Goal: Task Accomplishment & Management: Manage account settings

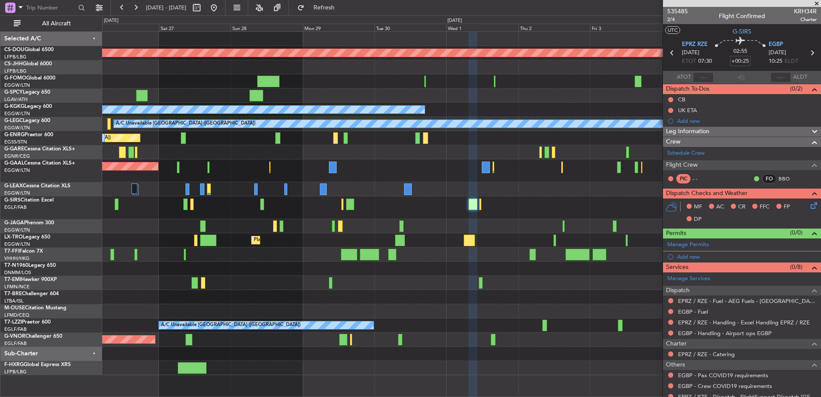
click at [424, 227] on div "Planned Maint London ([GEOGRAPHIC_DATA]) Planned Maint [GEOGRAPHIC_DATA] ([GEOG…" at bounding box center [461, 203] width 719 height 343
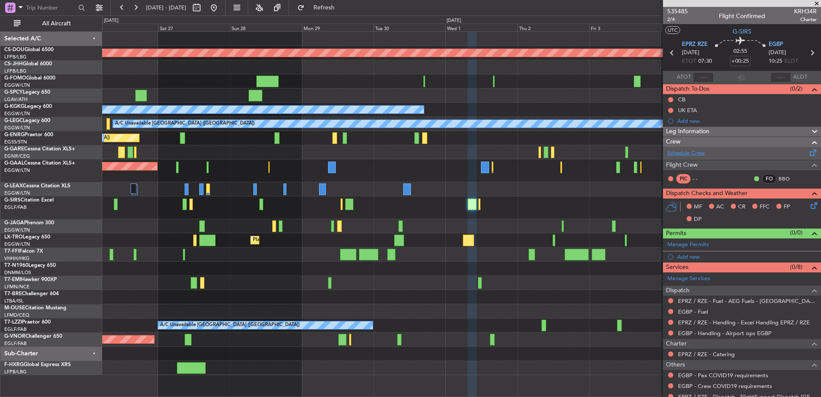
click at [690, 154] on link "Schedule Crew" at bounding box center [686, 153] width 37 height 9
click at [342, 8] on span "Refresh" at bounding box center [324, 8] width 36 height 6
click at [680, 11] on span "535485" at bounding box center [678, 11] width 21 height 9
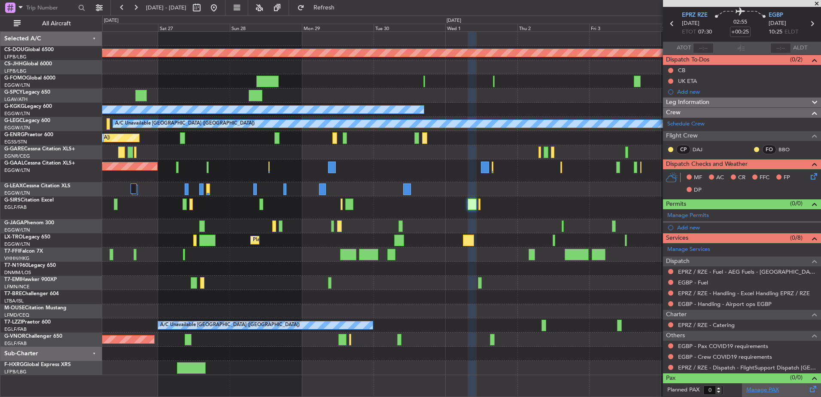
click at [760, 391] on link "Manage PAX" at bounding box center [763, 390] width 33 height 9
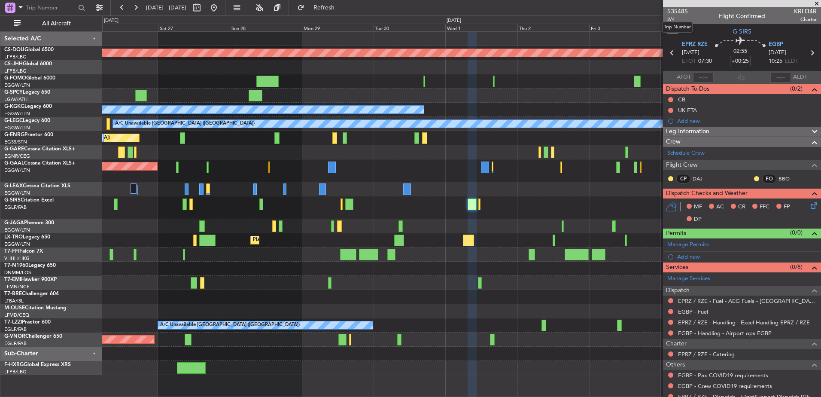
click at [681, 10] on span "535485" at bounding box center [678, 11] width 21 height 9
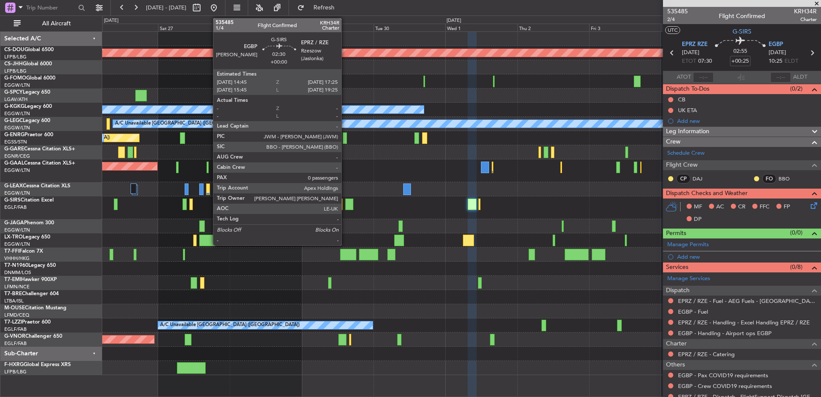
click at [346, 201] on div at bounding box center [349, 204] width 8 height 12
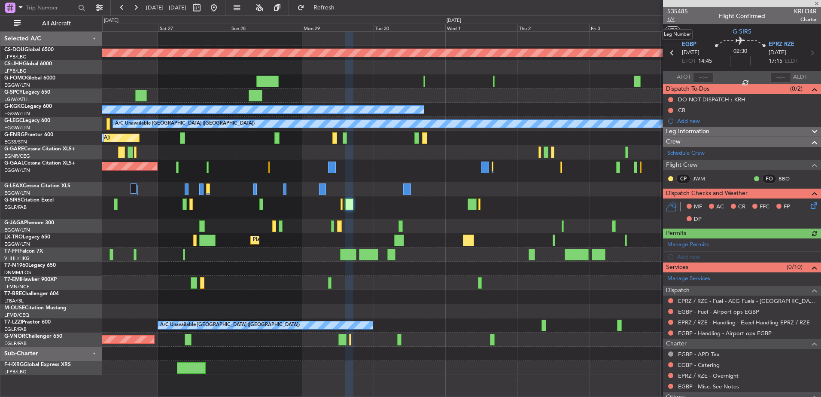
click at [672, 22] on span "1/4" at bounding box center [678, 19] width 21 height 7
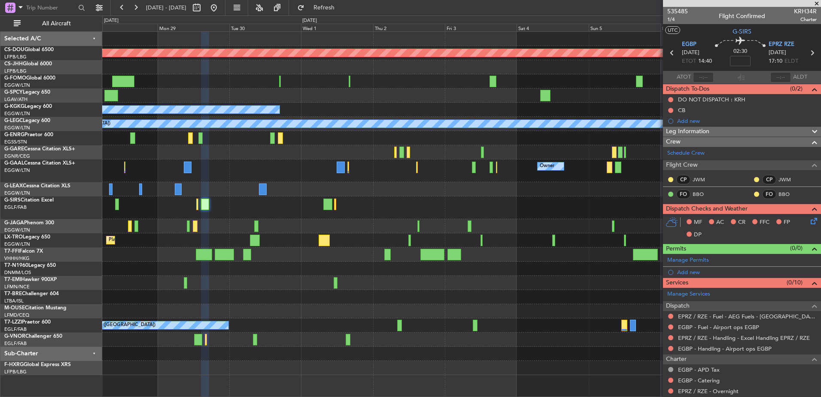
click at [311, 220] on div "Planned Maint London ([GEOGRAPHIC_DATA]) A/C Unavailable [GEOGRAPHIC_DATA] (Ata…" at bounding box center [461, 203] width 719 height 343
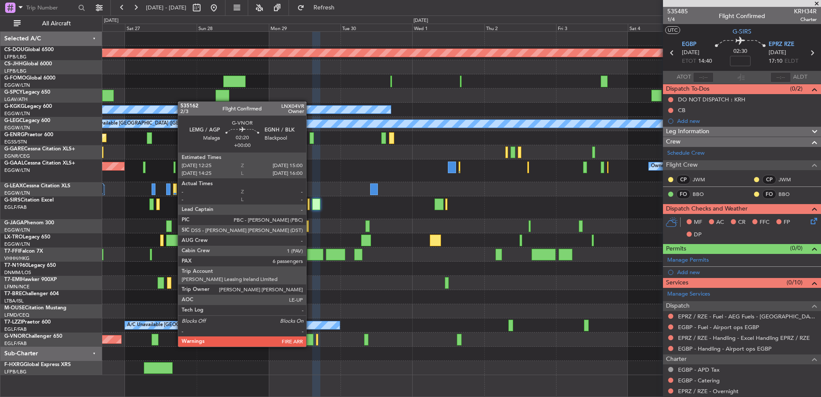
click at [310, 338] on div at bounding box center [309, 340] width 8 height 12
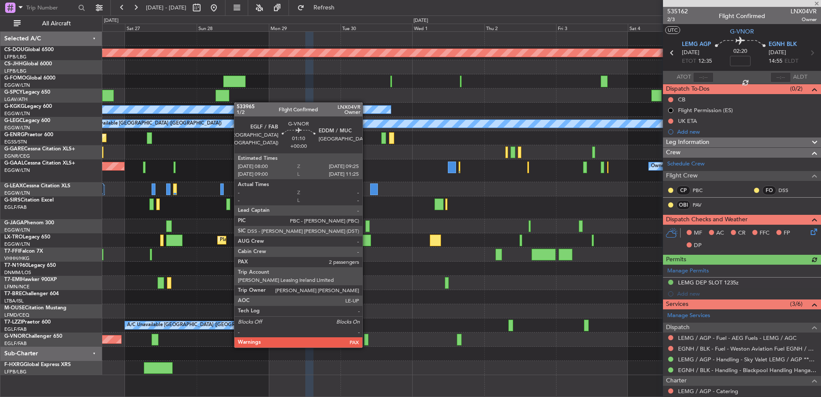
click at [367, 339] on div at bounding box center [366, 340] width 4 height 12
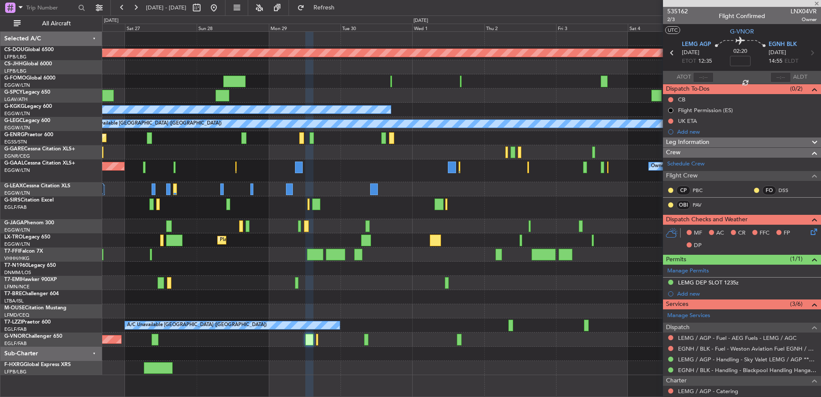
type input "10"
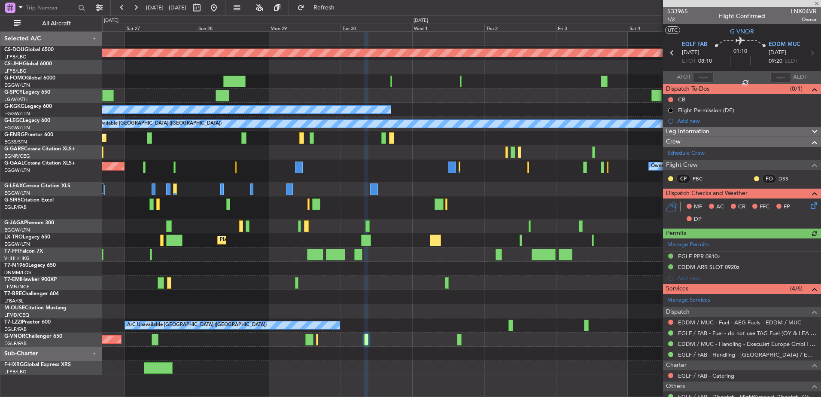
scroll to position [100, 0]
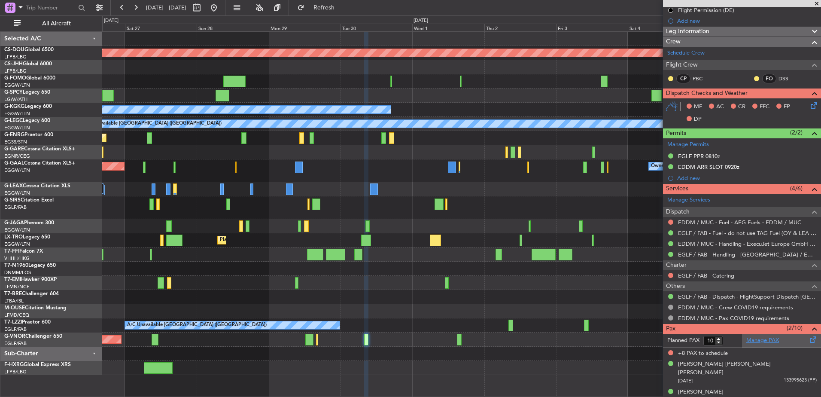
click at [754, 339] on link "Manage PAX" at bounding box center [763, 340] width 33 height 9
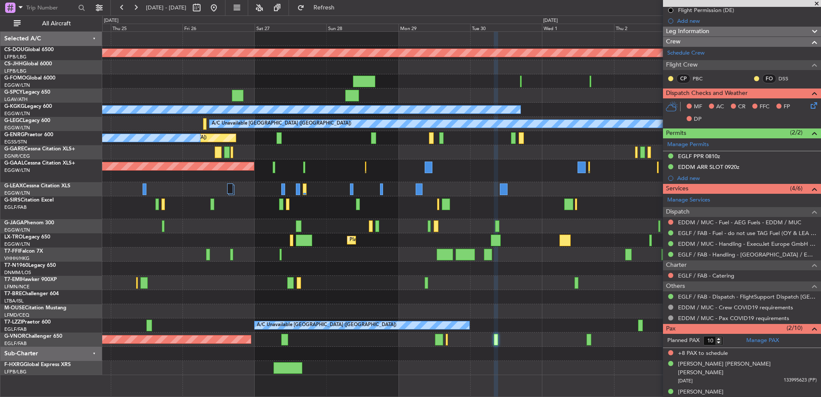
click at [357, 301] on div "Planned Maint London ([GEOGRAPHIC_DATA]) Planned Maint [GEOGRAPHIC_DATA] ([GEOG…" at bounding box center [461, 203] width 719 height 343
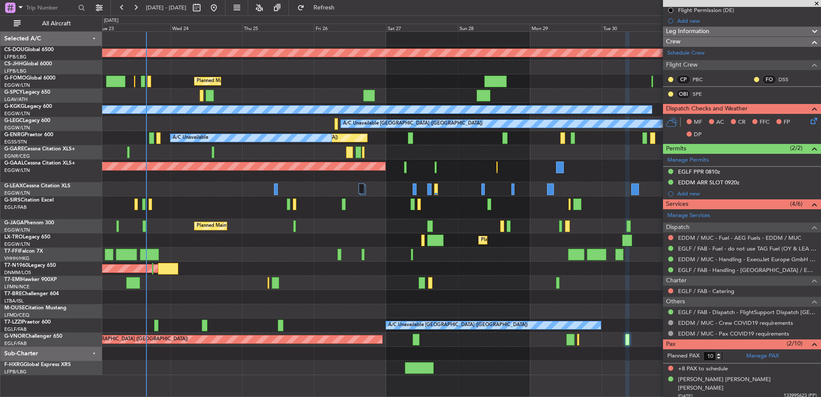
click at [552, 269] on div "Planned Maint London ([GEOGRAPHIC_DATA]) Planned Maint [GEOGRAPHIC_DATA] ([GEOG…" at bounding box center [461, 203] width 719 height 343
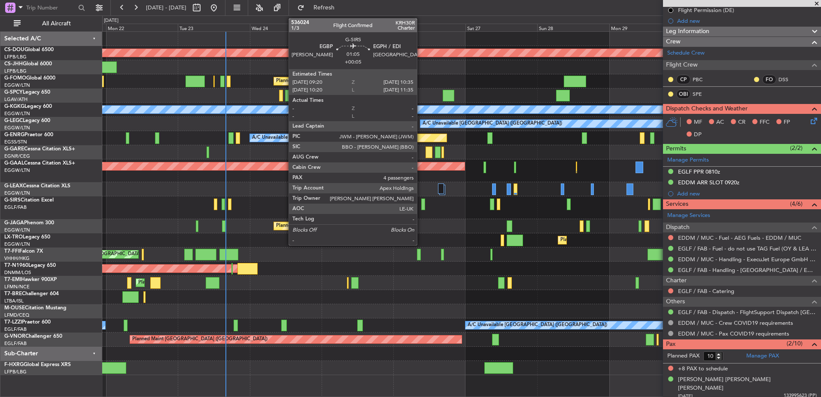
click at [421, 204] on div at bounding box center [423, 204] width 4 height 12
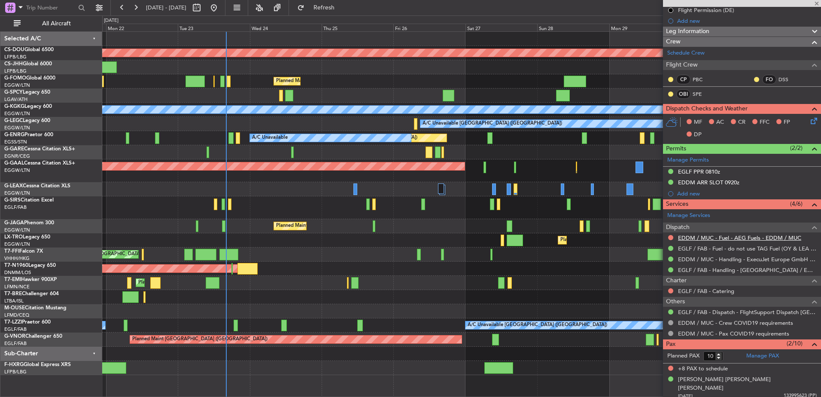
type input "+00:05"
type input "4"
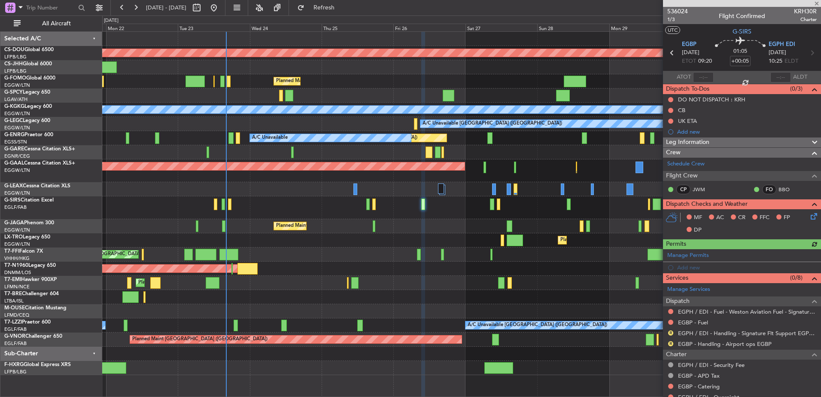
scroll to position [170, 0]
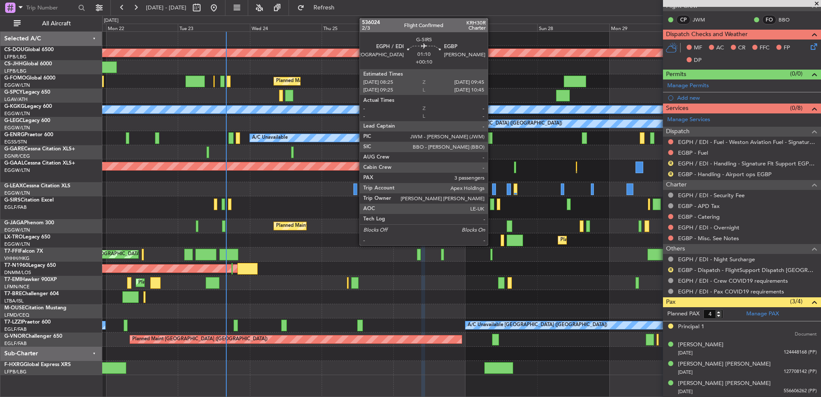
click at [492, 206] on div at bounding box center [492, 204] width 4 height 12
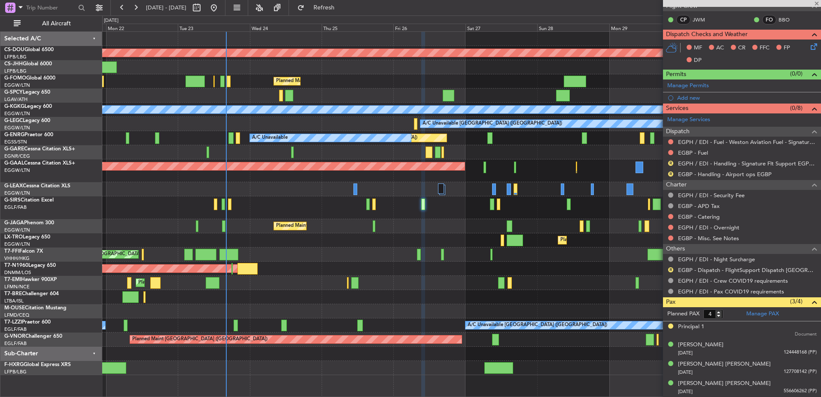
type input "+00:10"
type input "3"
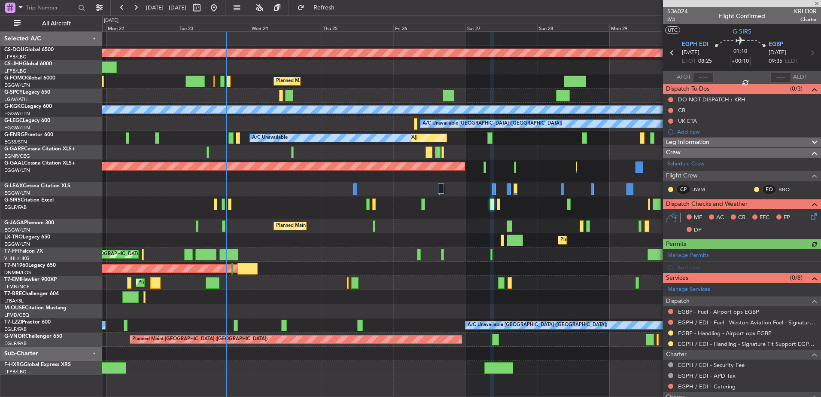
scroll to position [29, 0]
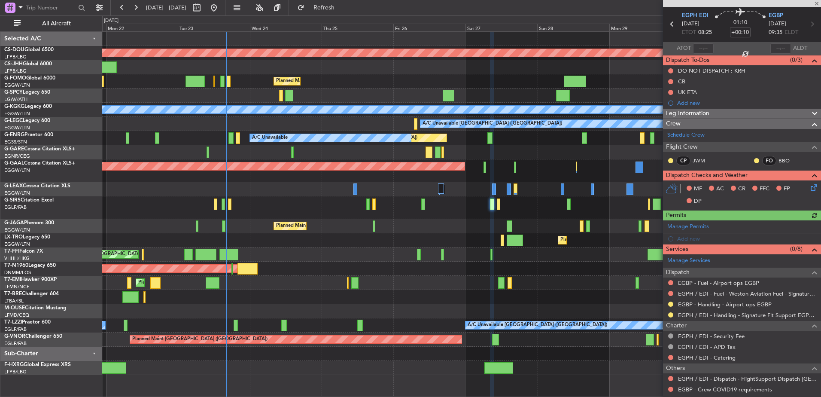
click at [667, 311] on div "EGPH / EDI - Handling - Signature Flt Support EGPH / EDI" at bounding box center [742, 315] width 158 height 11
click at [671, 314] on button at bounding box center [671, 314] width 5 height 5
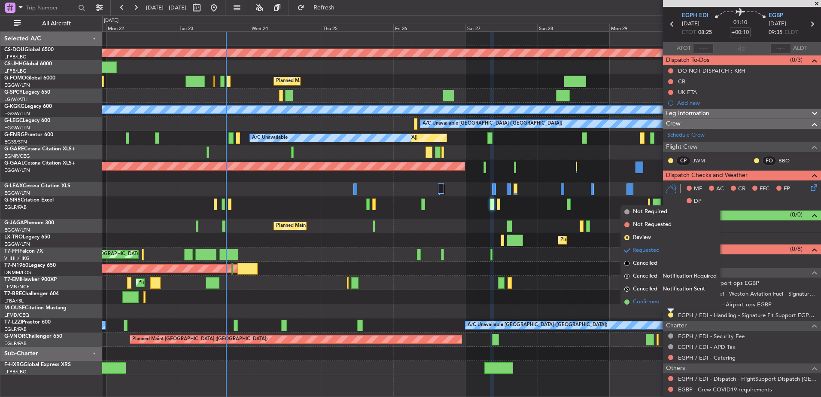
click at [636, 306] on li "Confirmed" at bounding box center [670, 302] width 99 height 13
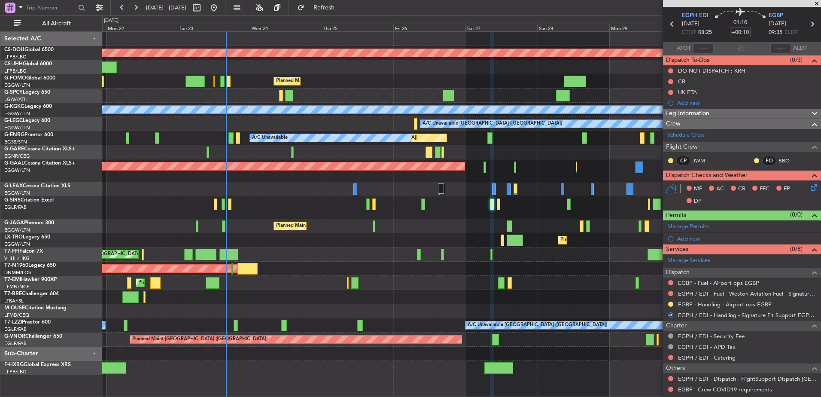
click at [426, 202] on div "Unplanned Maint [GEOGRAPHIC_DATA] ([GEOGRAPHIC_DATA])" at bounding box center [461, 207] width 719 height 23
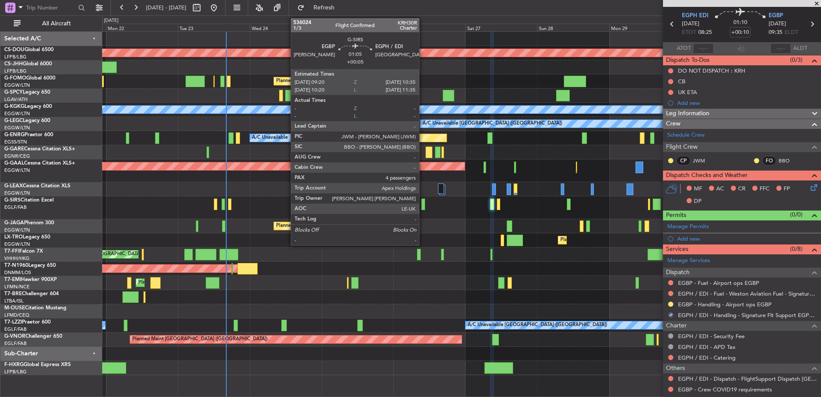
click at [423, 204] on div at bounding box center [423, 204] width 4 height 12
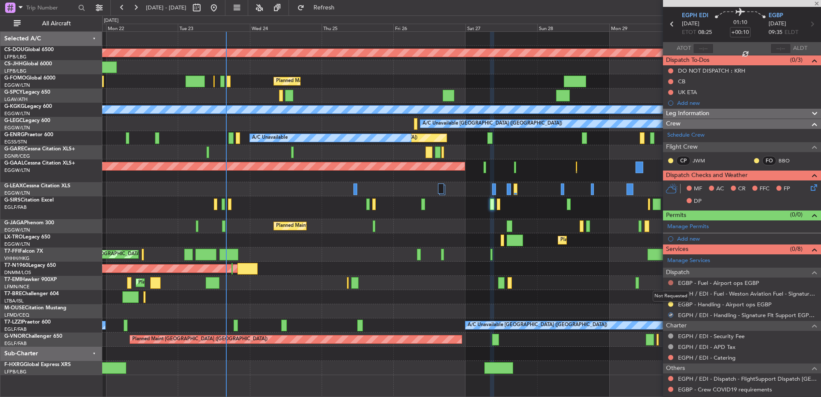
type input "+00:05"
type input "4"
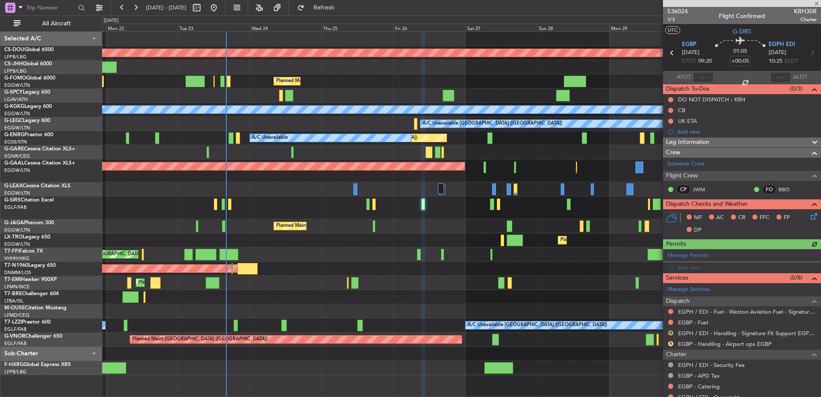
click at [671, 331] on button "R" at bounding box center [671, 332] width 5 height 5
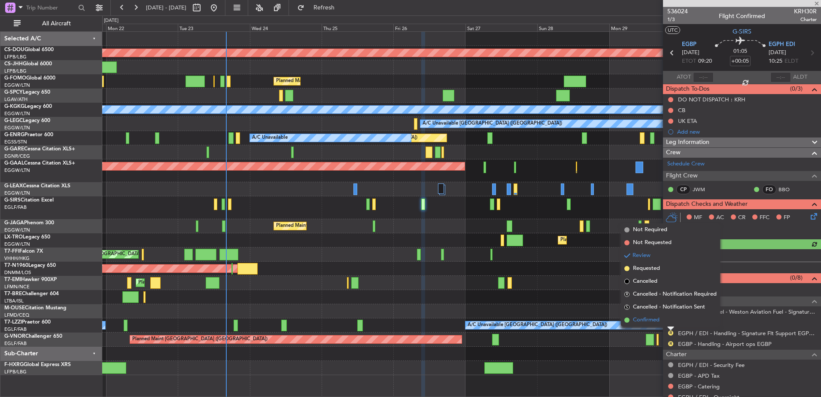
click at [659, 323] on span "Confirmed" at bounding box center [646, 320] width 27 height 9
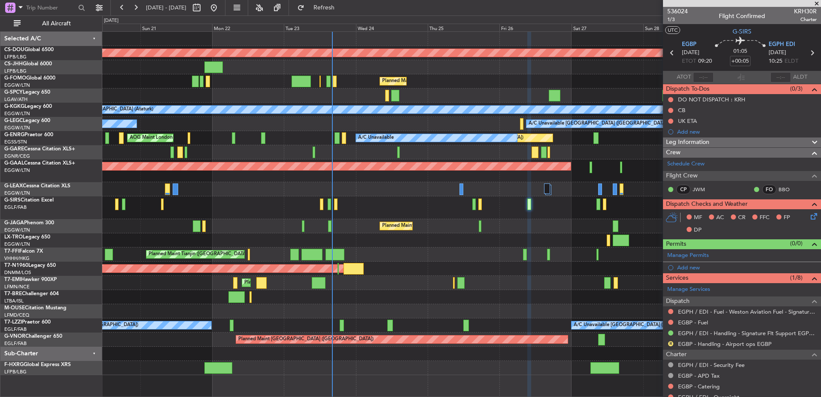
click at [294, 250] on div "Planned Maint London ([GEOGRAPHIC_DATA]) Planned Maint [GEOGRAPHIC_DATA] ([GEOG…" at bounding box center [461, 203] width 719 height 343
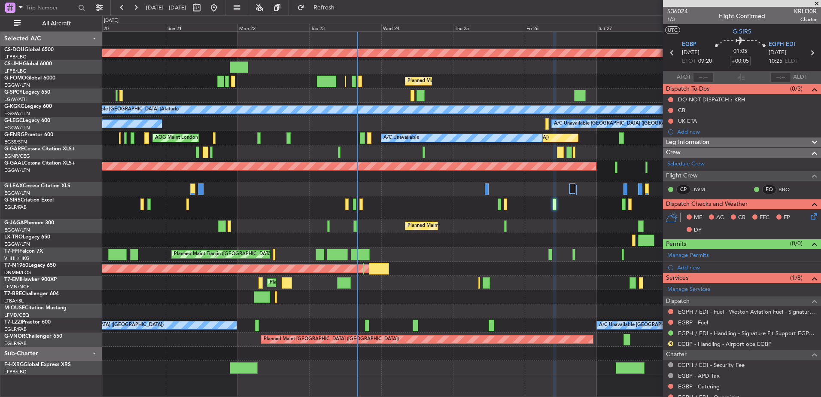
click at [510, 216] on div "Planned Maint London ([GEOGRAPHIC_DATA]) Planned Maint [GEOGRAPHIC_DATA] ([GEOG…" at bounding box center [461, 203] width 719 height 343
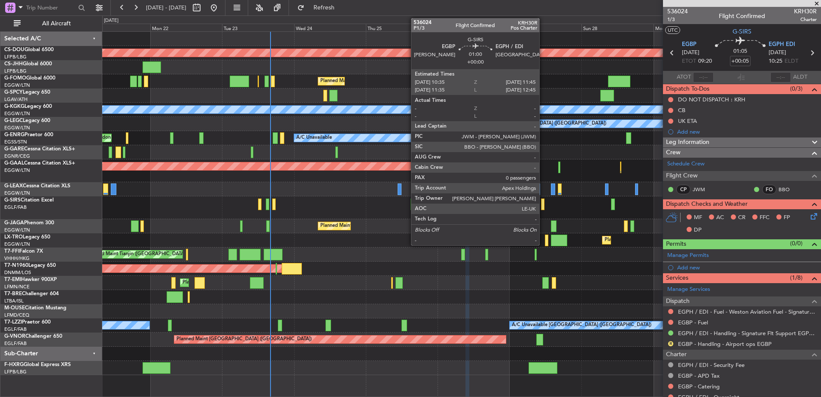
click at [543, 202] on div at bounding box center [543, 204] width 4 height 12
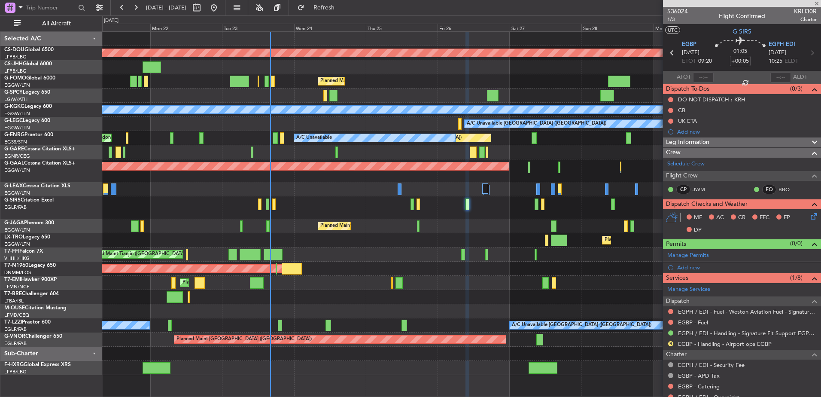
type input "0"
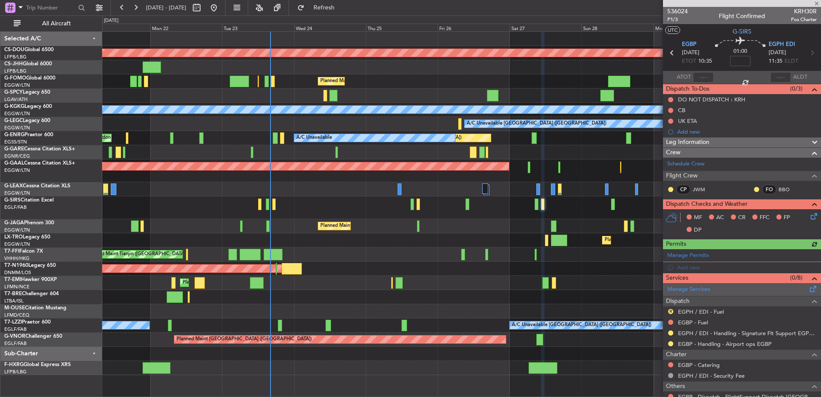
scroll to position [40, 0]
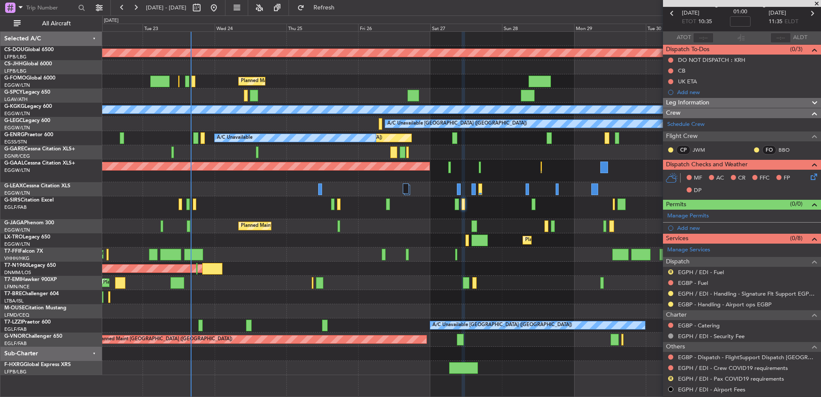
click at [501, 206] on div at bounding box center [461, 207] width 719 height 23
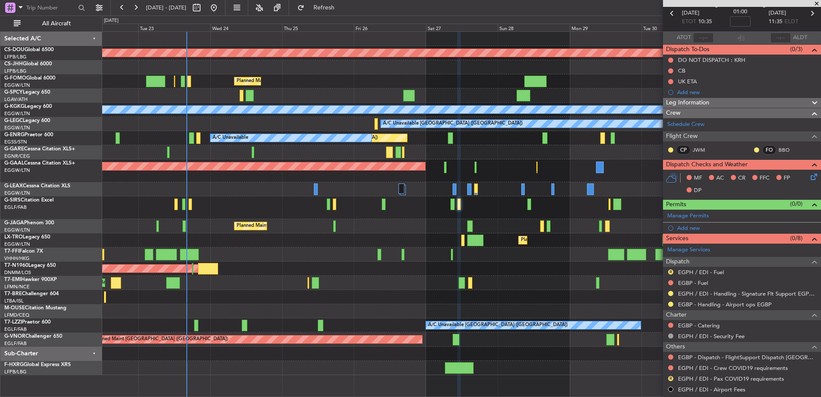
click at [510, 211] on div at bounding box center [461, 207] width 719 height 23
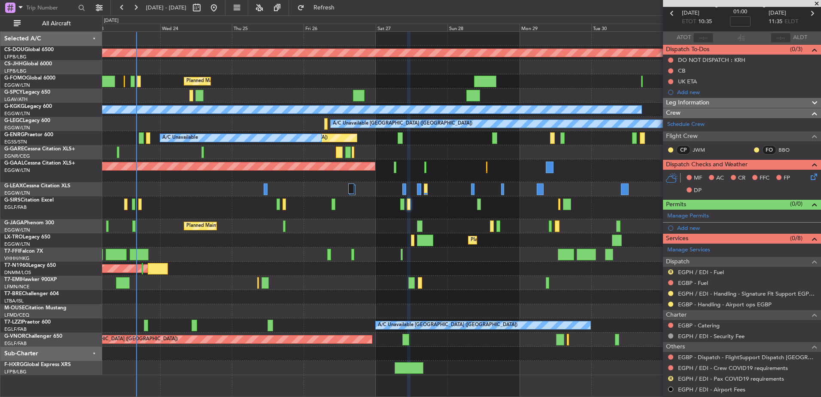
click at [388, 207] on div at bounding box center [461, 207] width 719 height 23
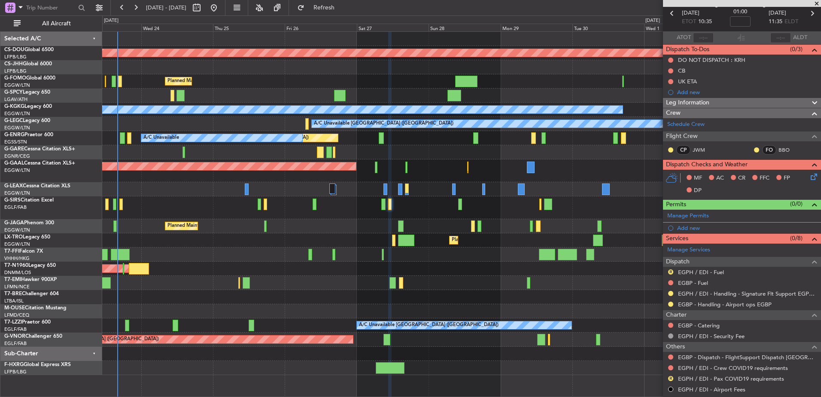
click at [532, 201] on div at bounding box center [461, 207] width 719 height 23
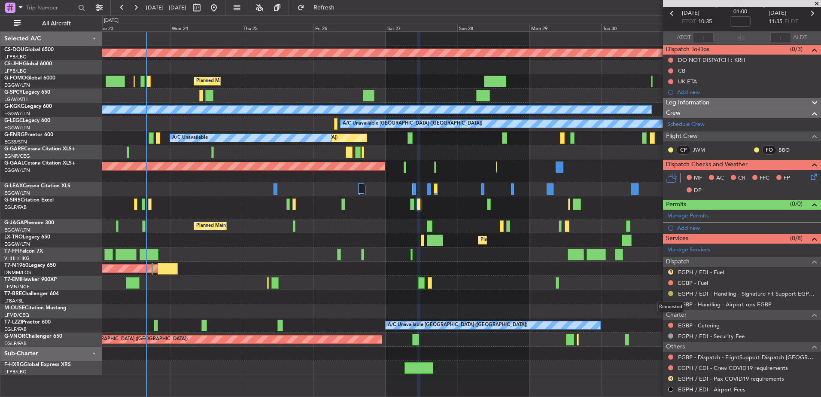
click at [669, 294] on button at bounding box center [671, 293] width 5 height 5
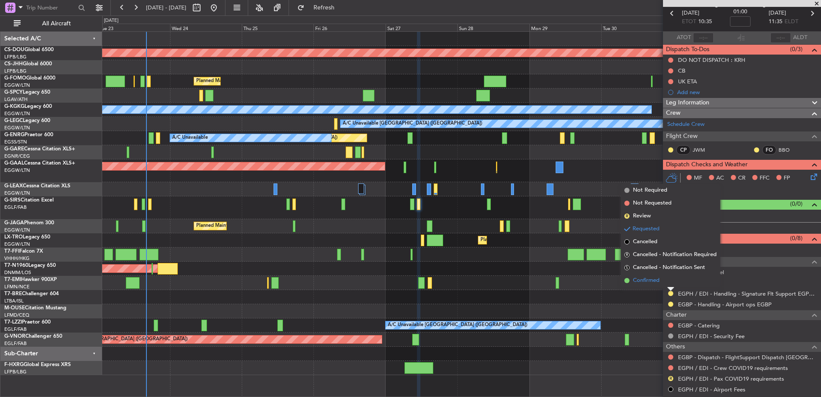
click at [676, 276] on li "Confirmed" at bounding box center [670, 280] width 99 height 13
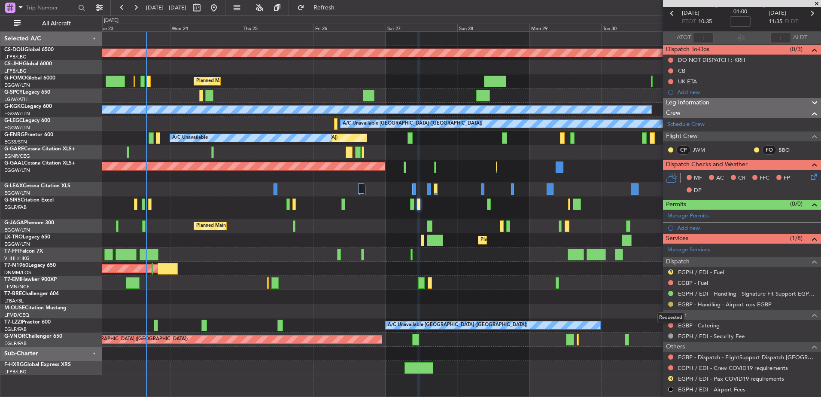
click at [669, 305] on button at bounding box center [671, 304] width 5 height 5
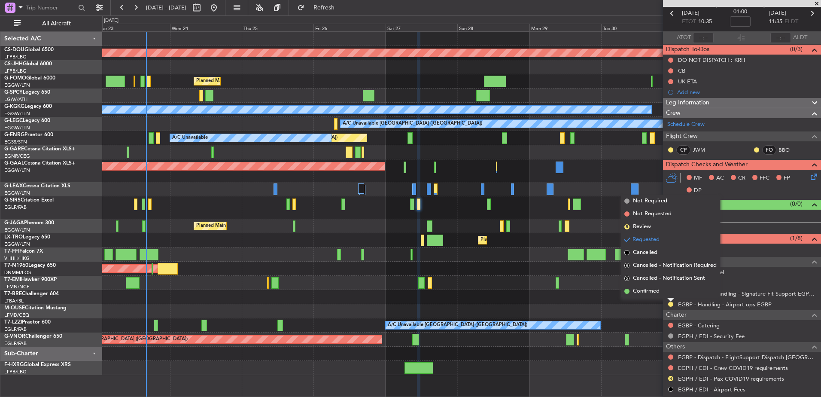
click at [488, 273] on div "AOG Maint London ([GEOGRAPHIC_DATA])" at bounding box center [461, 269] width 719 height 14
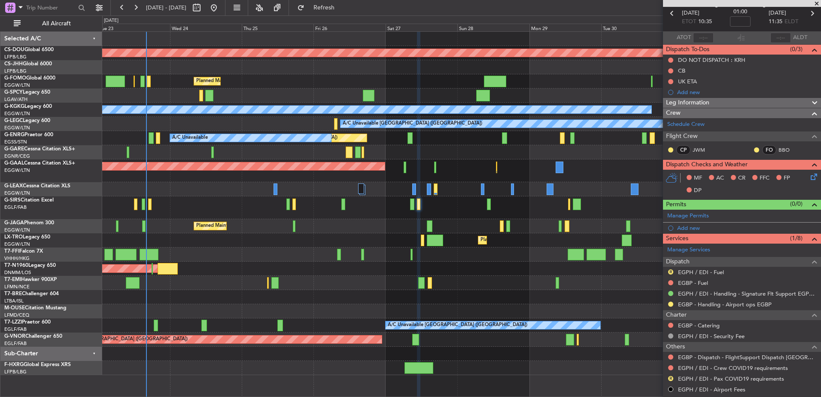
scroll to position [72, 0]
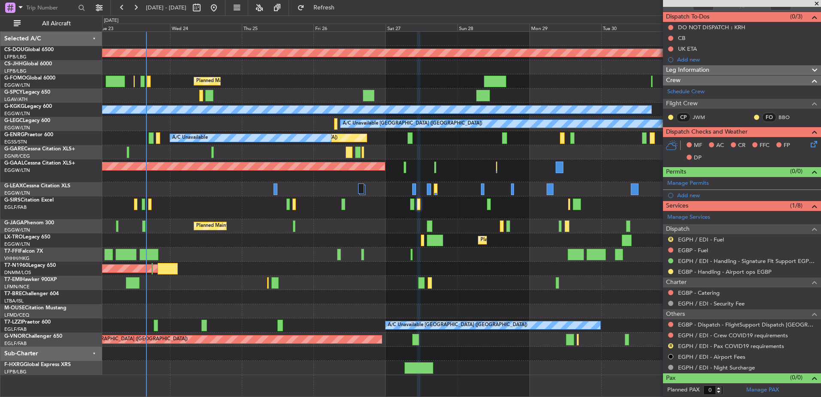
click at [321, 198] on div "Planned Maint London ([GEOGRAPHIC_DATA]) Planned Maint [GEOGRAPHIC_DATA] ([GEOG…" at bounding box center [461, 203] width 719 height 343
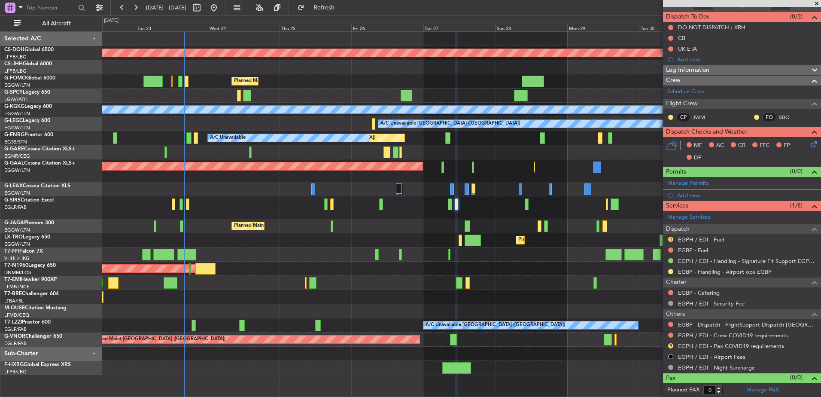
click at [334, 202] on div at bounding box center [461, 207] width 719 height 23
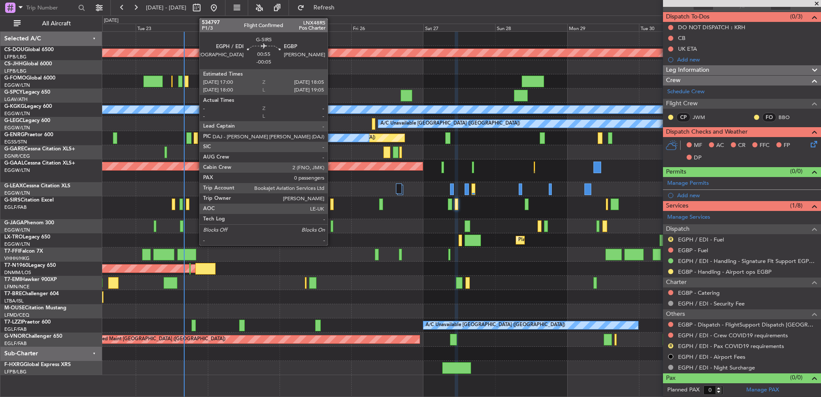
click at [332, 202] on div at bounding box center [331, 204] width 3 height 12
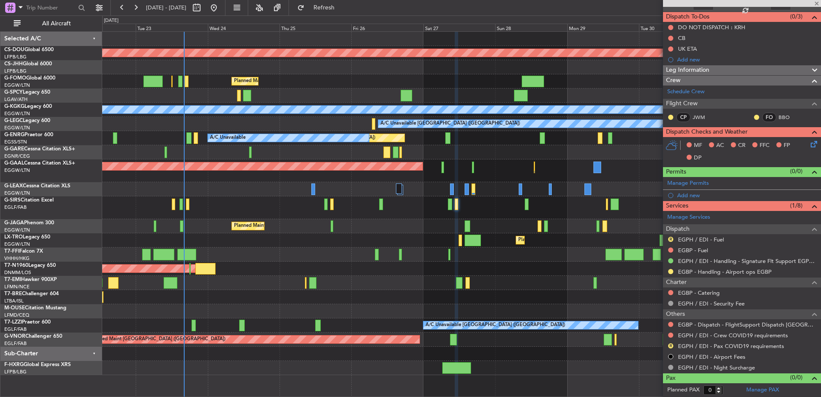
scroll to position [0, 0]
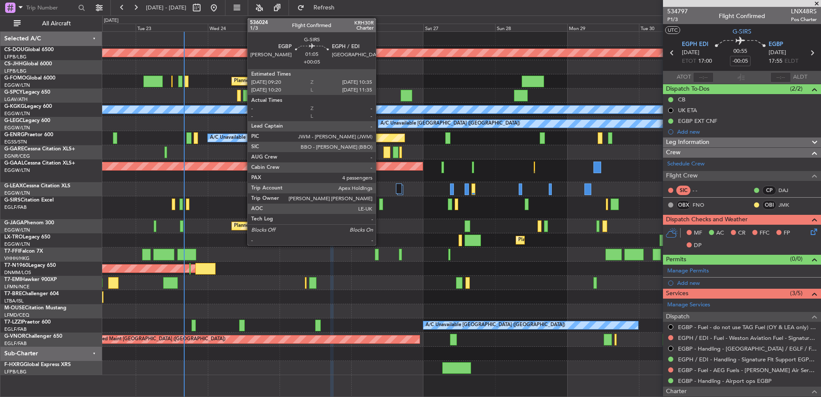
click at [380, 205] on div at bounding box center [381, 204] width 4 height 12
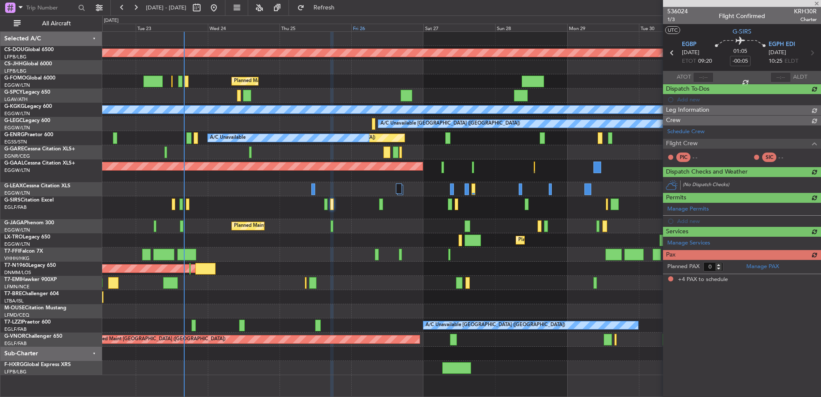
type input "+00:05"
type input "4"
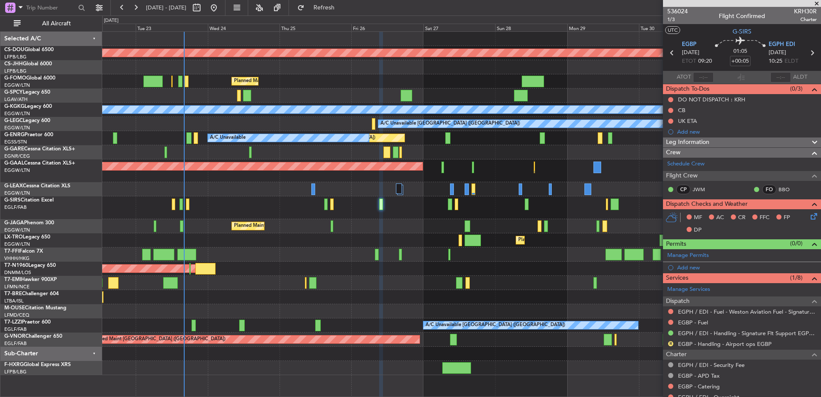
click at [696, 141] on span "Leg Information" at bounding box center [687, 142] width 43 height 10
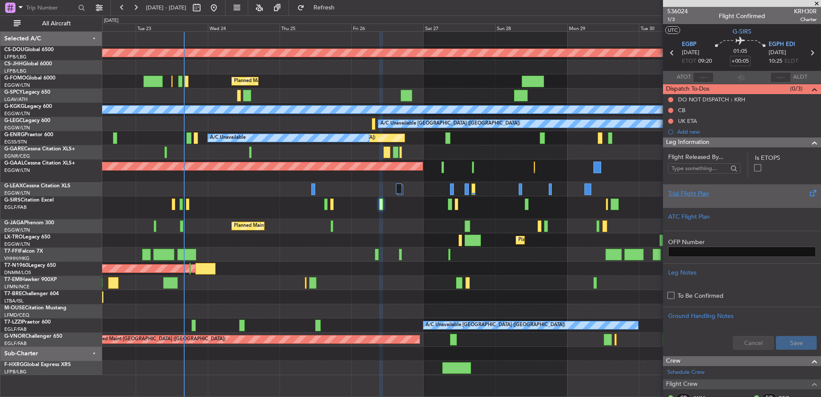
click at [724, 196] on div "Trial Flight Plan" at bounding box center [743, 193] width 148 height 9
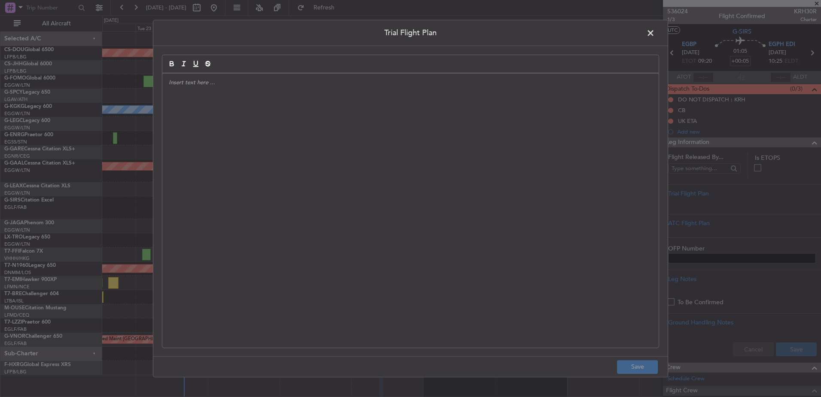
click at [533, 190] on div at bounding box center [410, 210] width 497 height 274
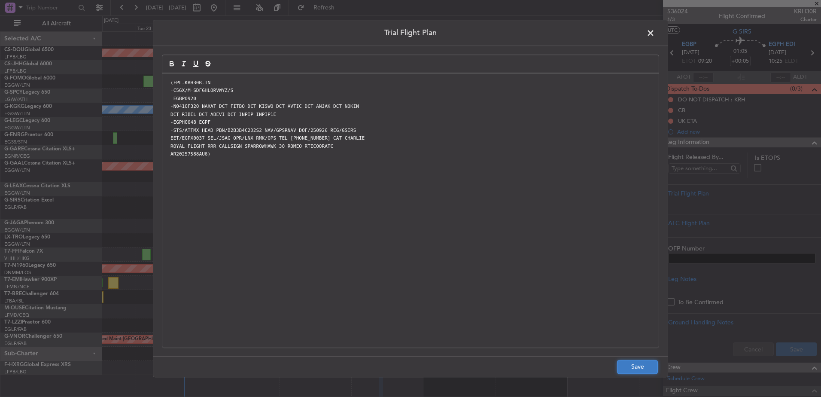
click at [647, 367] on button "Save" at bounding box center [637, 367] width 41 height 14
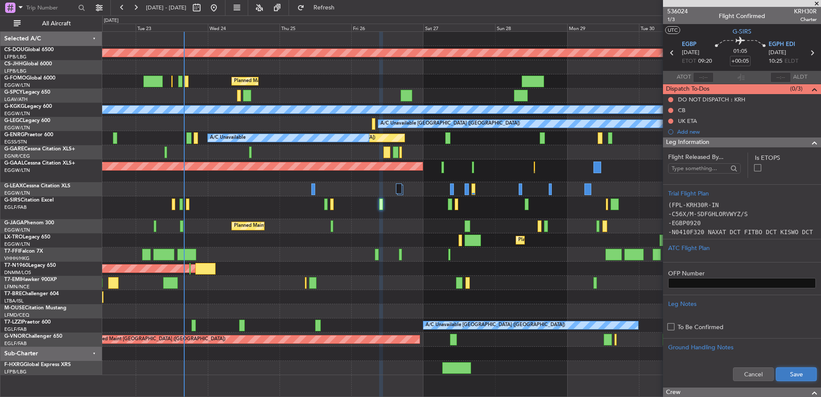
click at [781, 376] on button "Save" at bounding box center [796, 374] width 41 height 14
click at [744, 146] on div "Leg Information" at bounding box center [742, 142] width 158 height 10
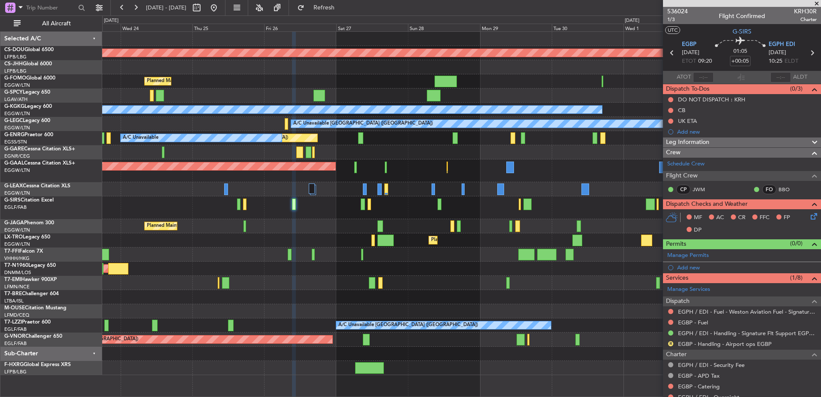
click at [406, 227] on div "Planned Maint [GEOGRAPHIC_DATA] ([GEOGRAPHIC_DATA])" at bounding box center [461, 226] width 719 height 14
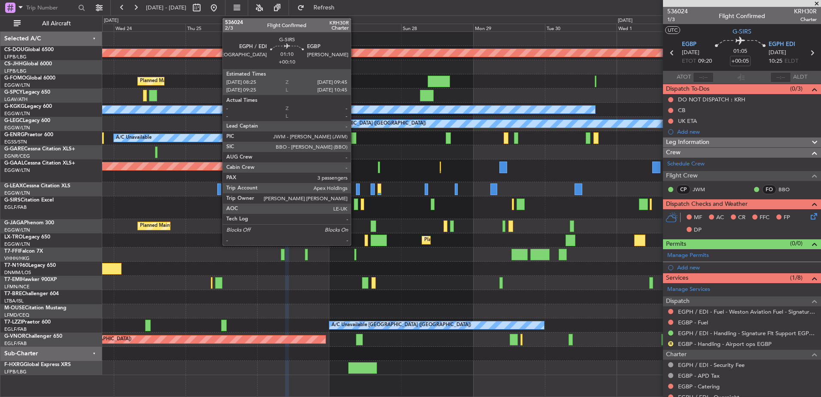
click at [355, 203] on div at bounding box center [356, 204] width 4 height 12
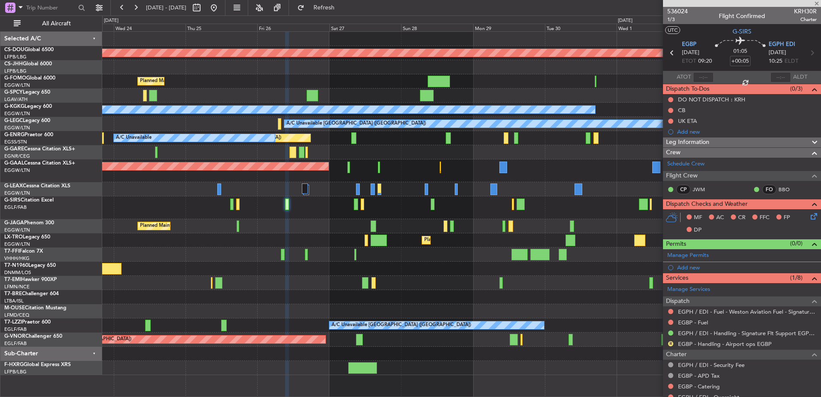
type input "+00:10"
type input "3"
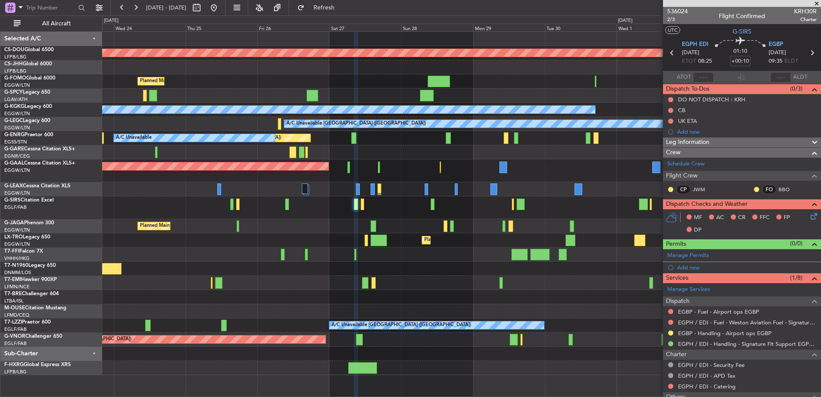
click at [695, 140] on span "Leg Information" at bounding box center [687, 142] width 43 height 10
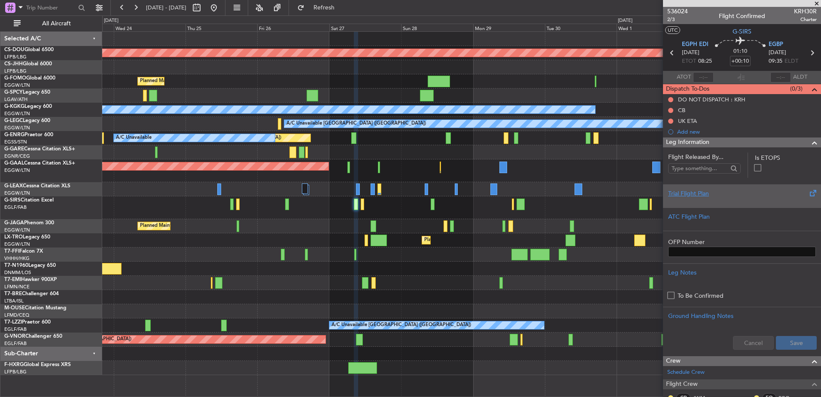
click at [738, 197] on div "Trial Flight Plan" at bounding box center [743, 193] width 148 height 9
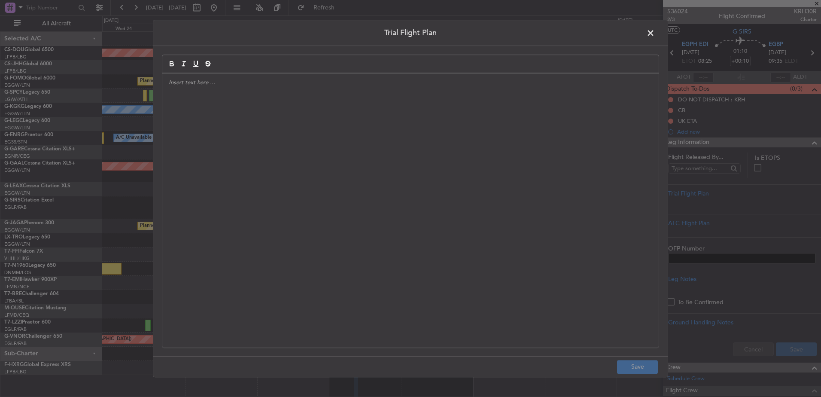
click at [466, 146] on div at bounding box center [410, 210] width 497 height 274
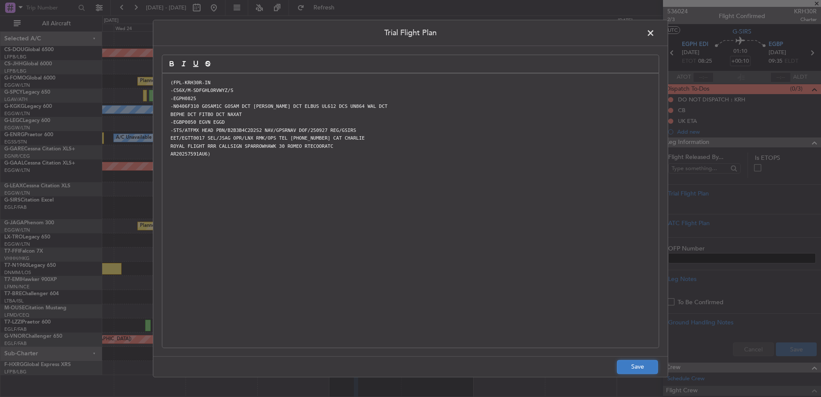
click at [641, 368] on button "Save" at bounding box center [637, 367] width 41 height 14
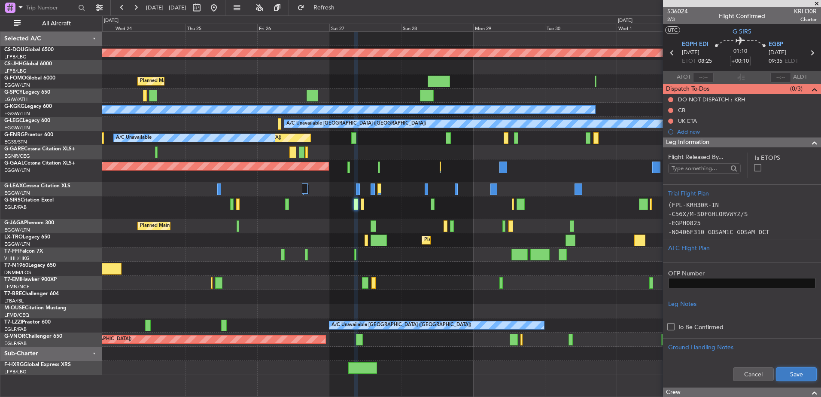
click at [799, 379] on button "Save" at bounding box center [796, 374] width 41 height 14
click at [702, 140] on span "Leg Information" at bounding box center [687, 142] width 43 height 10
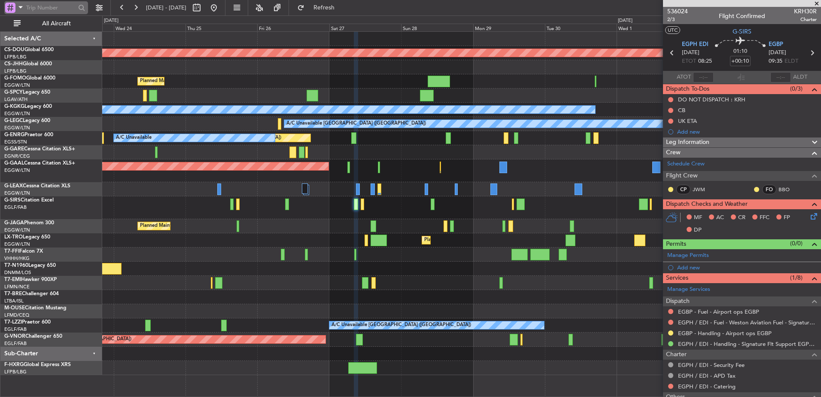
click at [52, 10] on input "text" at bounding box center [50, 7] width 49 height 13
paste input "537681"
type input "537681"
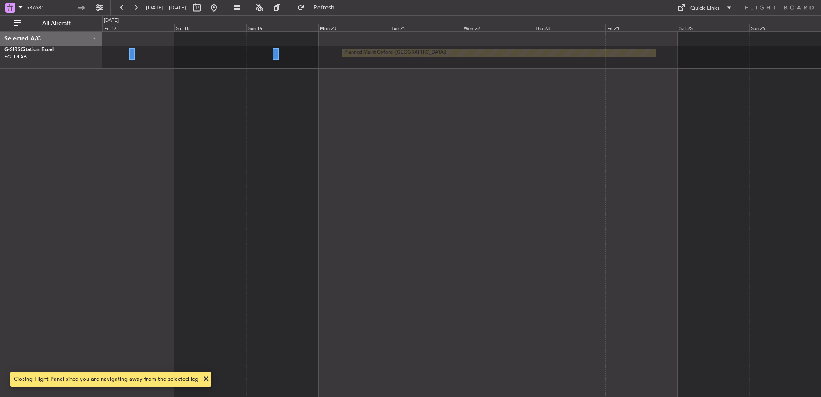
click at [137, 55] on div "Planned Maint Oxford ([GEOGRAPHIC_DATA])" at bounding box center [461, 57] width 719 height 23
click at [128, 52] on div "Planned Maint Oxford ([GEOGRAPHIC_DATA])" at bounding box center [461, 57] width 719 height 23
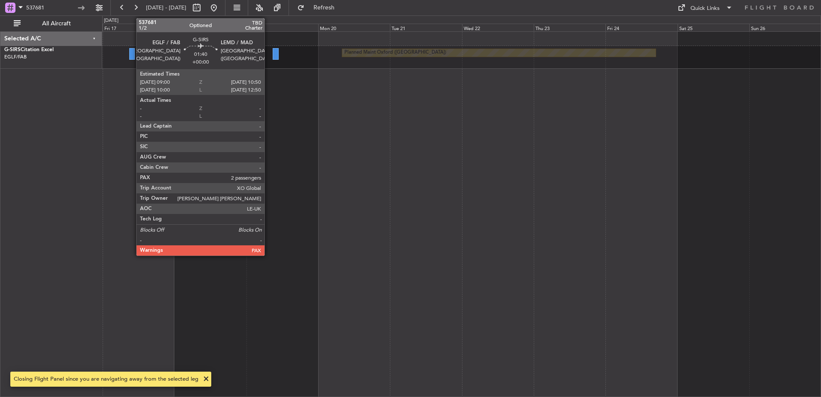
click at [132, 54] on div at bounding box center [132, 54] width 6 height 12
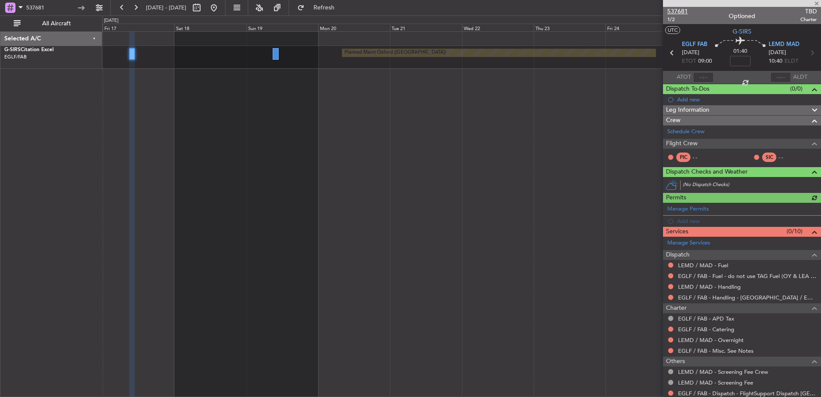
click at [675, 10] on span "537681" at bounding box center [678, 11] width 21 height 9
click at [679, 11] on span "537681" at bounding box center [678, 11] width 21 height 9
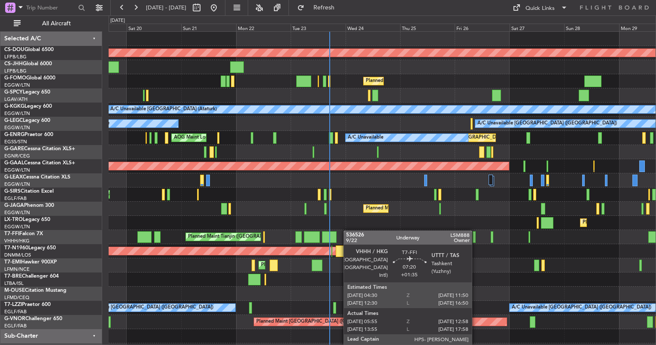
click at [318, 233] on div "Planned Maint London ([GEOGRAPHIC_DATA]) Planned Maint [GEOGRAPHIC_DATA] ([GEOG…" at bounding box center [382, 195] width 547 height 326
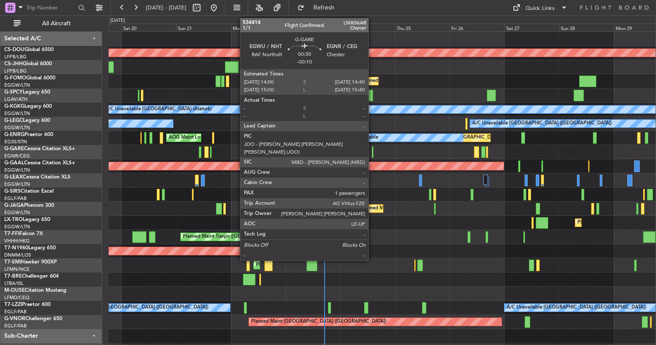
click at [372, 153] on div at bounding box center [373, 153] width 2 height 12
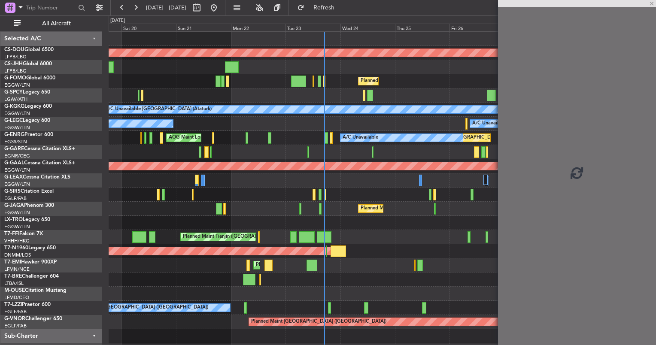
click at [281, 218] on div "Planned Maint London ([GEOGRAPHIC_DATA]) Planned Maint [GEOGRAPHIC_DATA] ([GEOG…" at bounding box center [382, 195] width 547 height 326
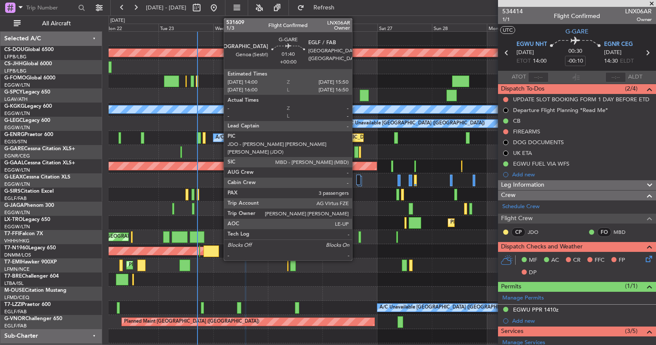
click at [356, 151] on div at bounding box center [356, 153] width 4 height 12
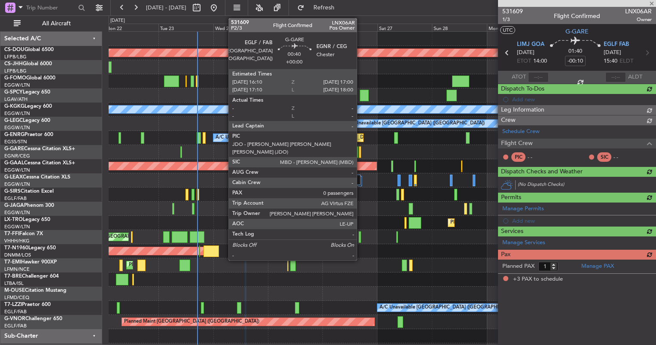
type input "3"
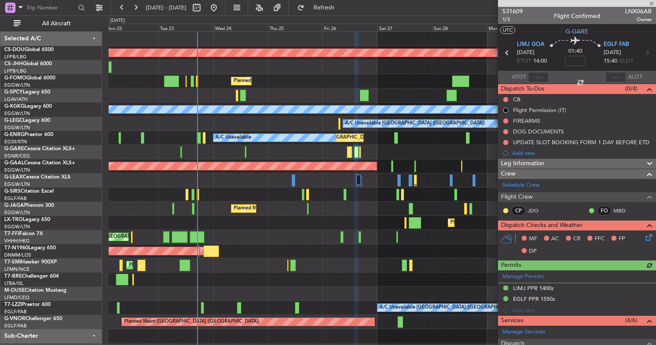
click at [378, 218] on div "Planned Maint [GEOGRAPHIC_DATA] ([GEOGRAPHIC_DATA])" at bounding box center [382, 223] width 547 height 14
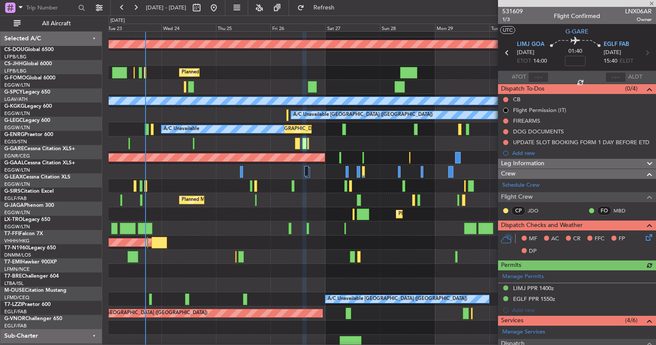
scroll to position [9, 0]
